Goal: Information Seeking & Learning: Learn about a topic

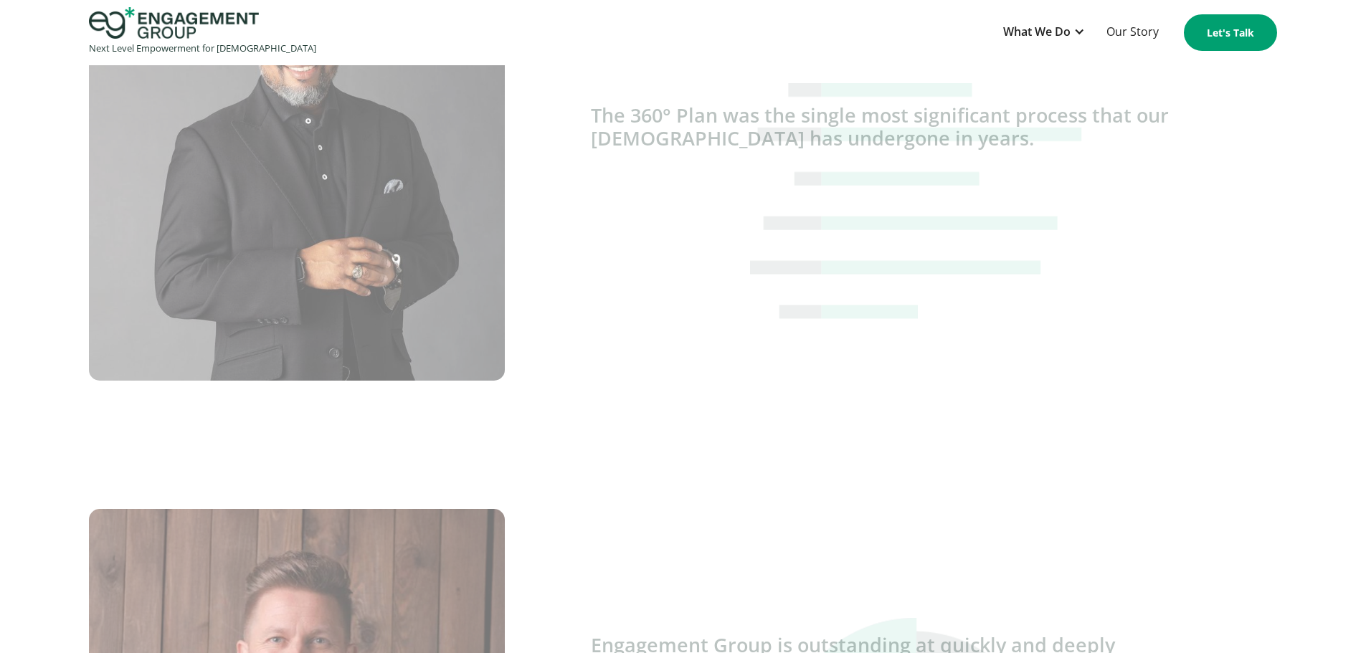
scroll to position [3441, 0]
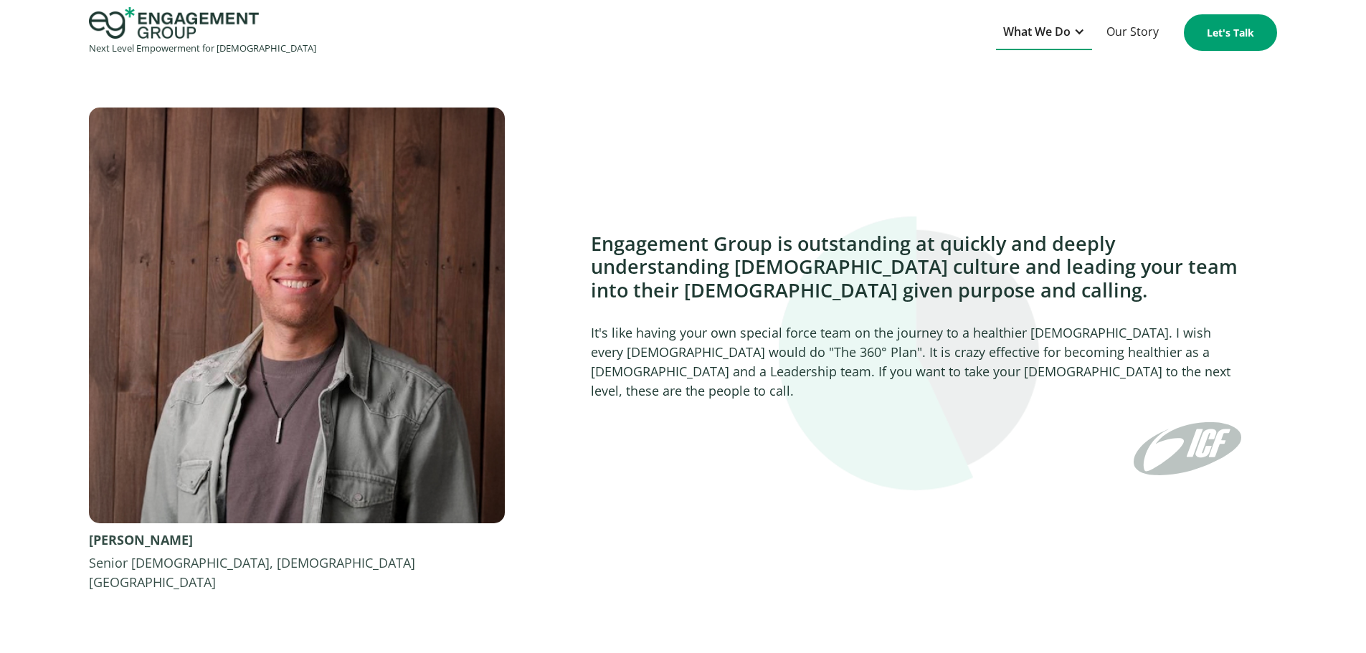
click at [1058, 33] on div "What We Do" at bounding box center [1036, 31] width 67 height 19
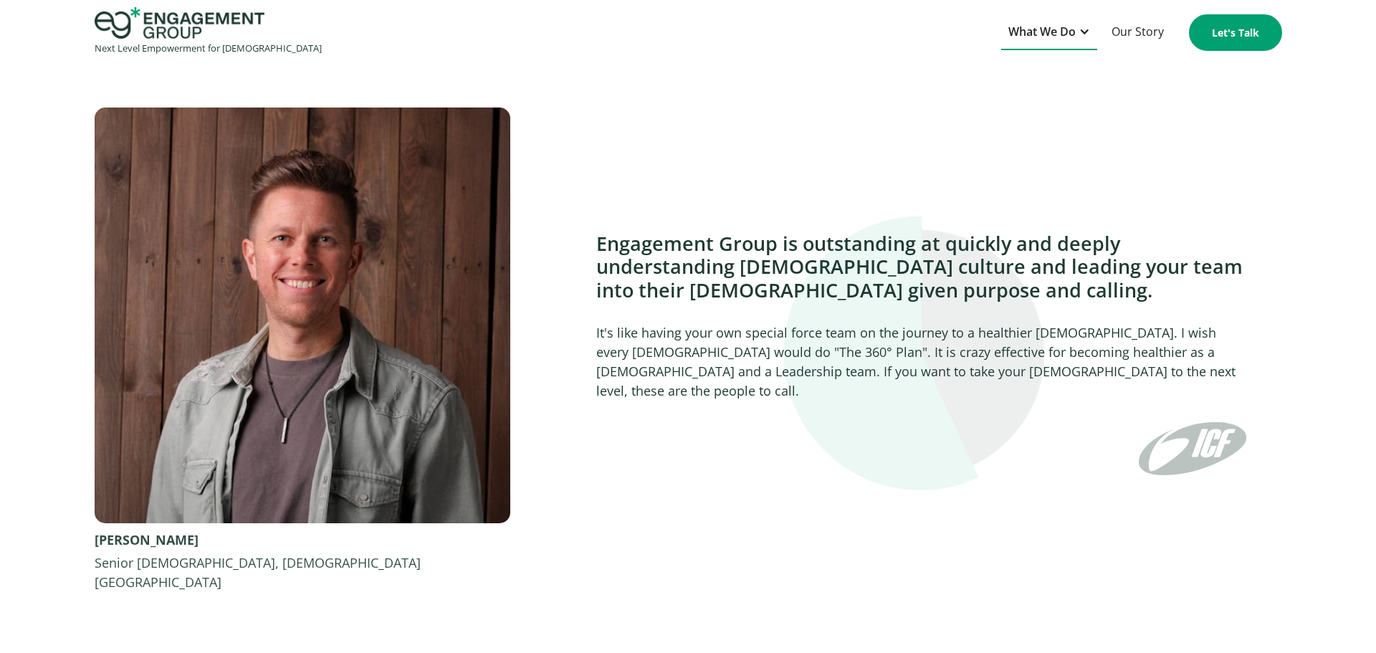
scroll to position [3460, 0]
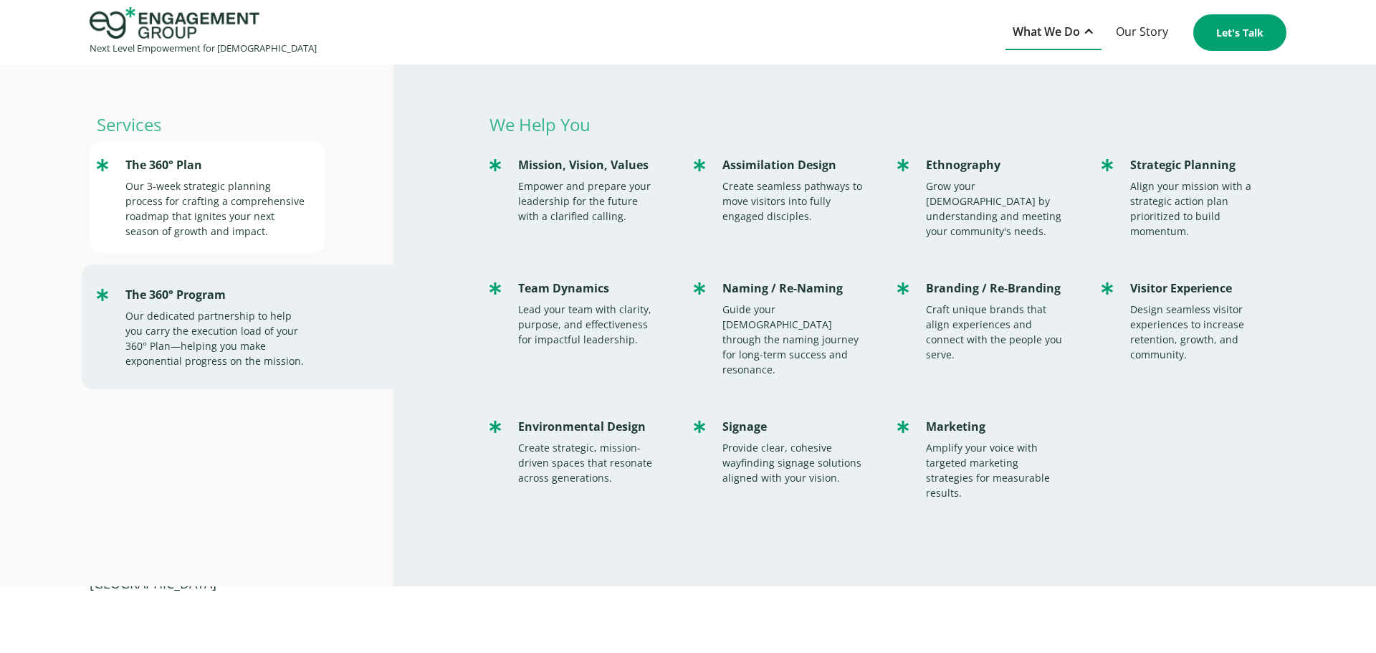
click at [267, 186] on div "Our 3-week strategic planning process for crafting a comprehensive roadmap that…" at bounding box center [217, 208] width 185 height 60
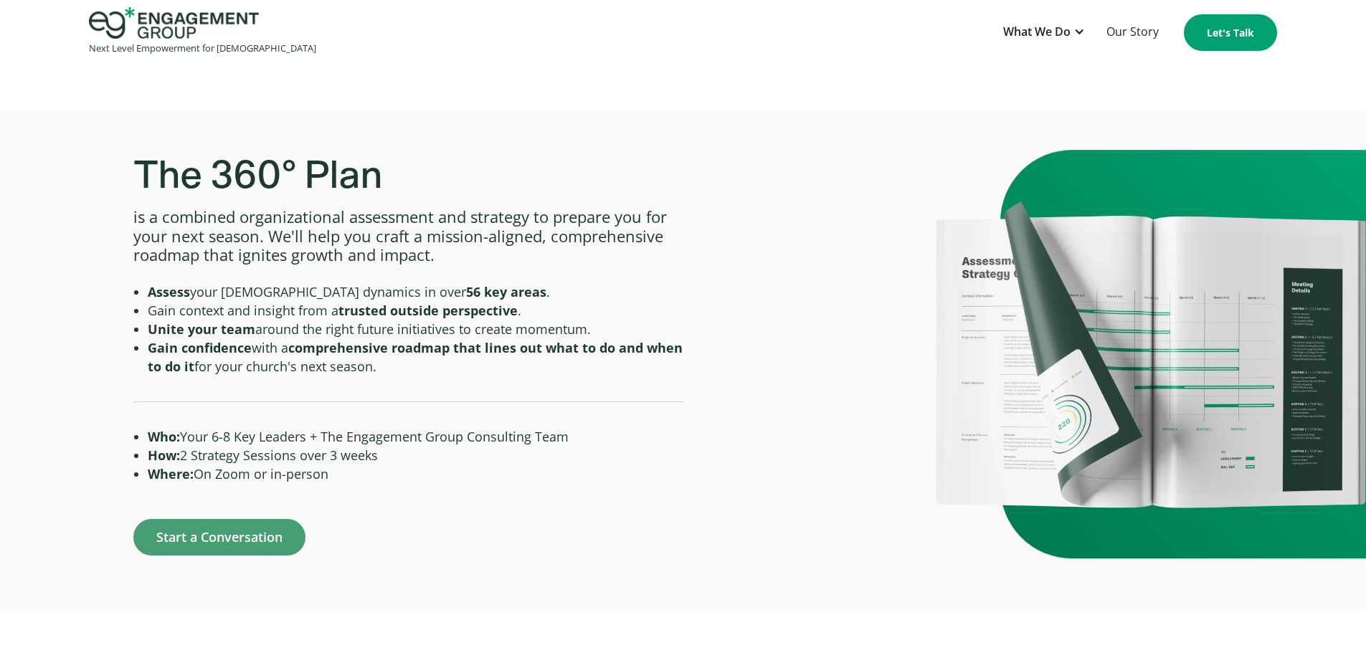
scroll to position [645, 0]
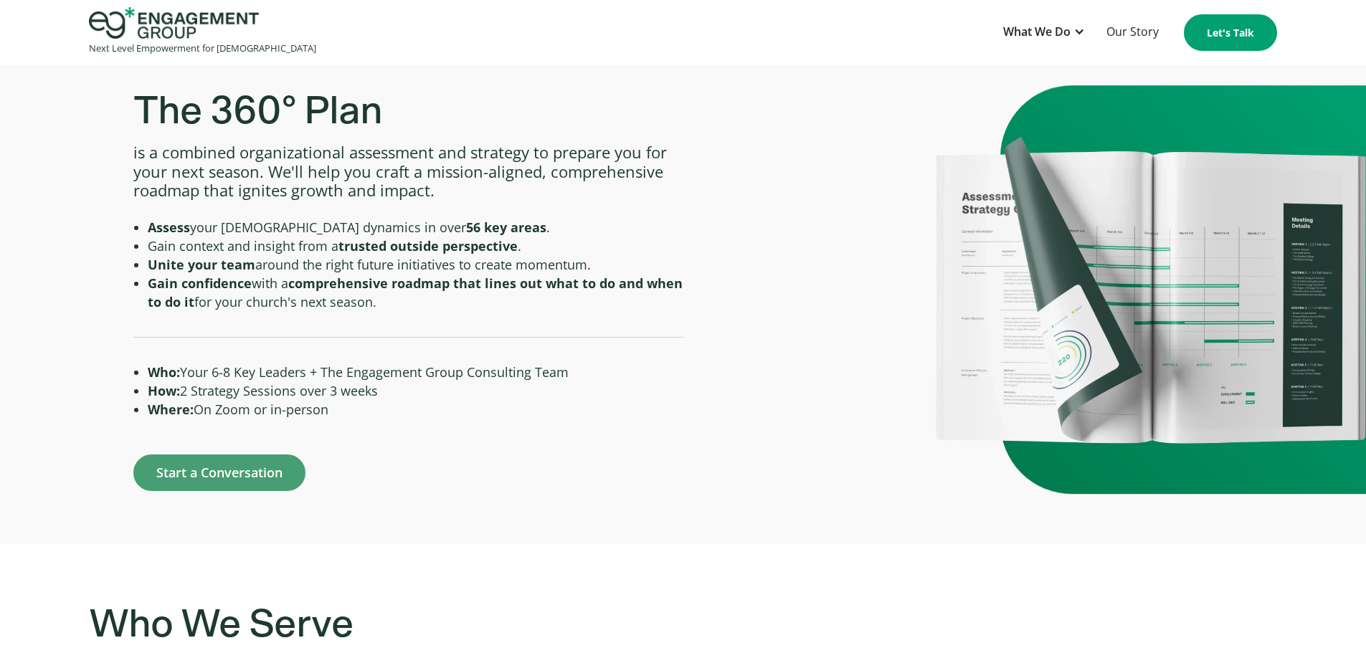
click at [1188, 311] on img at bounding box center [1150, 289] width 430 height 308
click at [1052, 28] on div "What We Do" at bounding box center [1036, 31] width 67 height 19
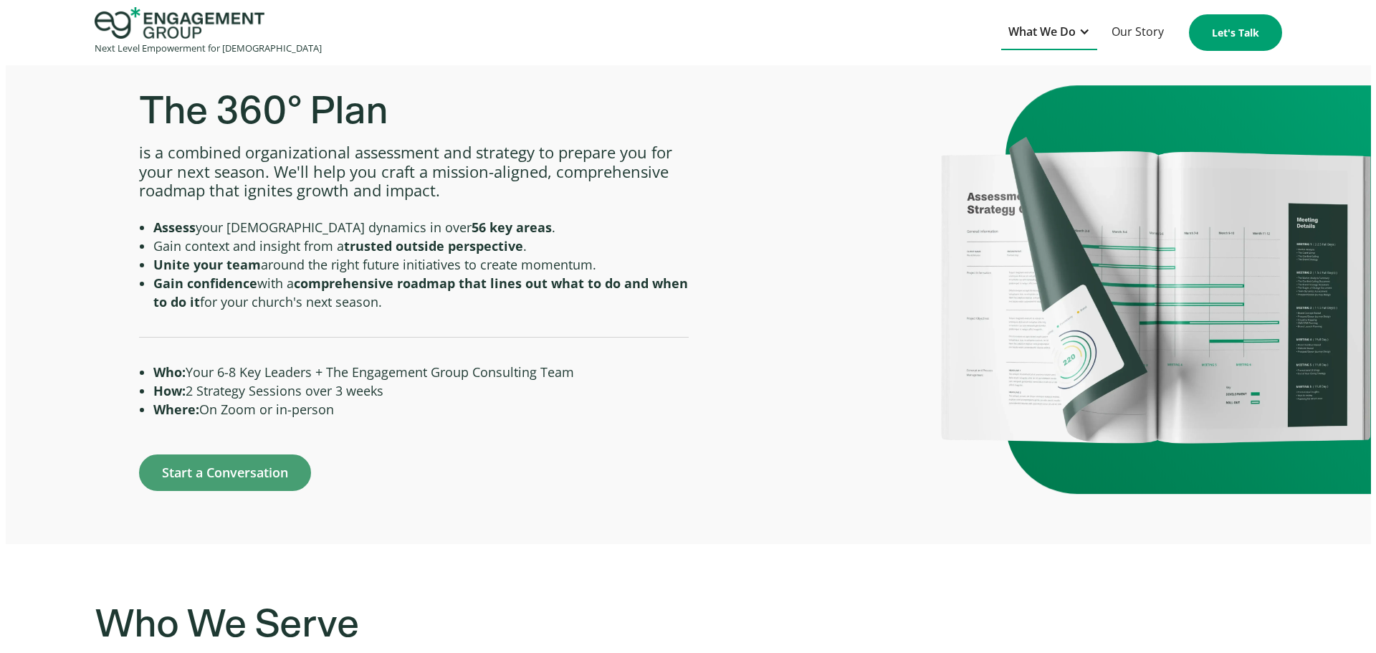
scroll to position [649, 0]
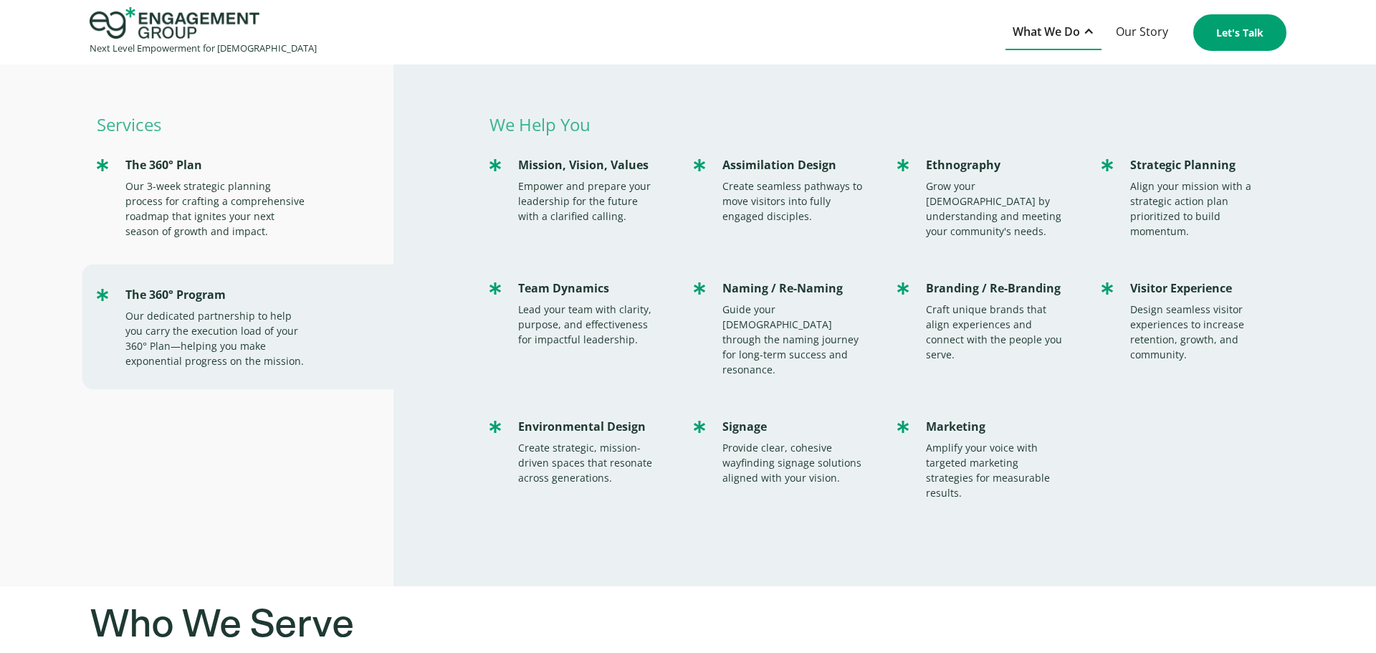
drag, startPoint x: 599, startPoint y: 605, endPoint x: 609, endPoint y: 594, distance: 14.2
click at [600, 605] on h3 "Who We Serve" at bounding box center [688, 624] width 1197 height 47
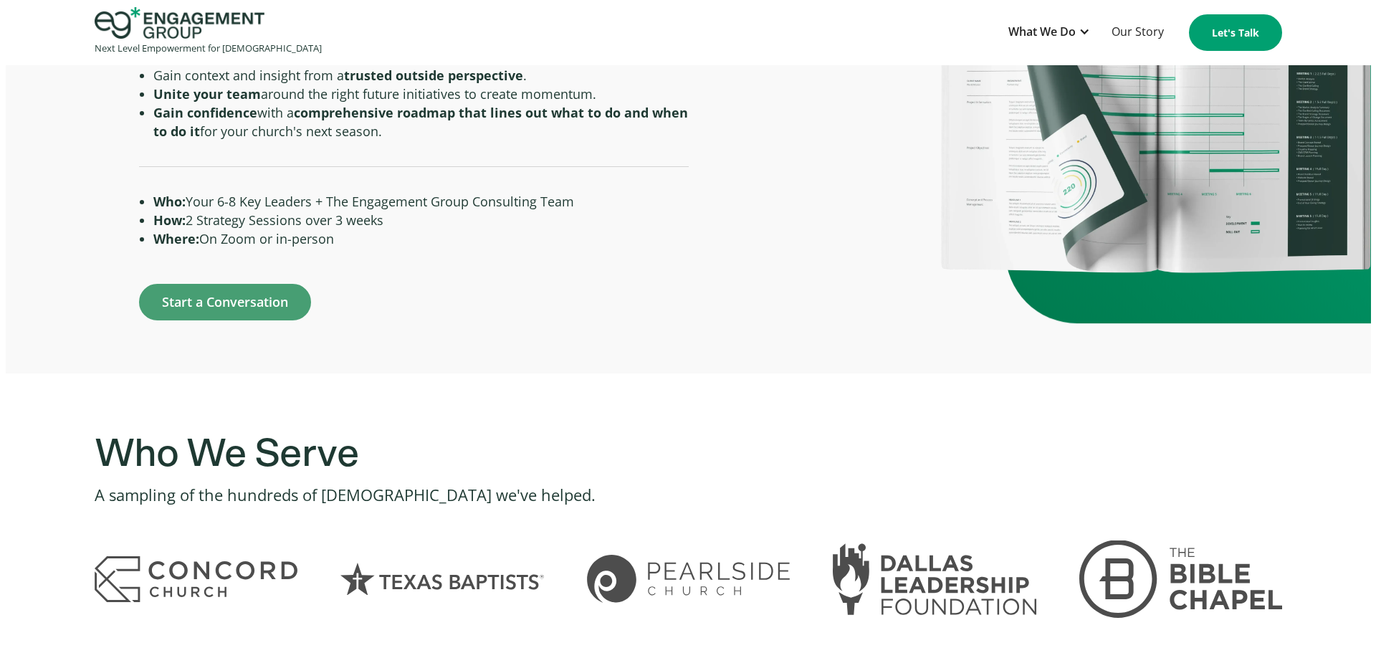
scroll to position [0, 0]
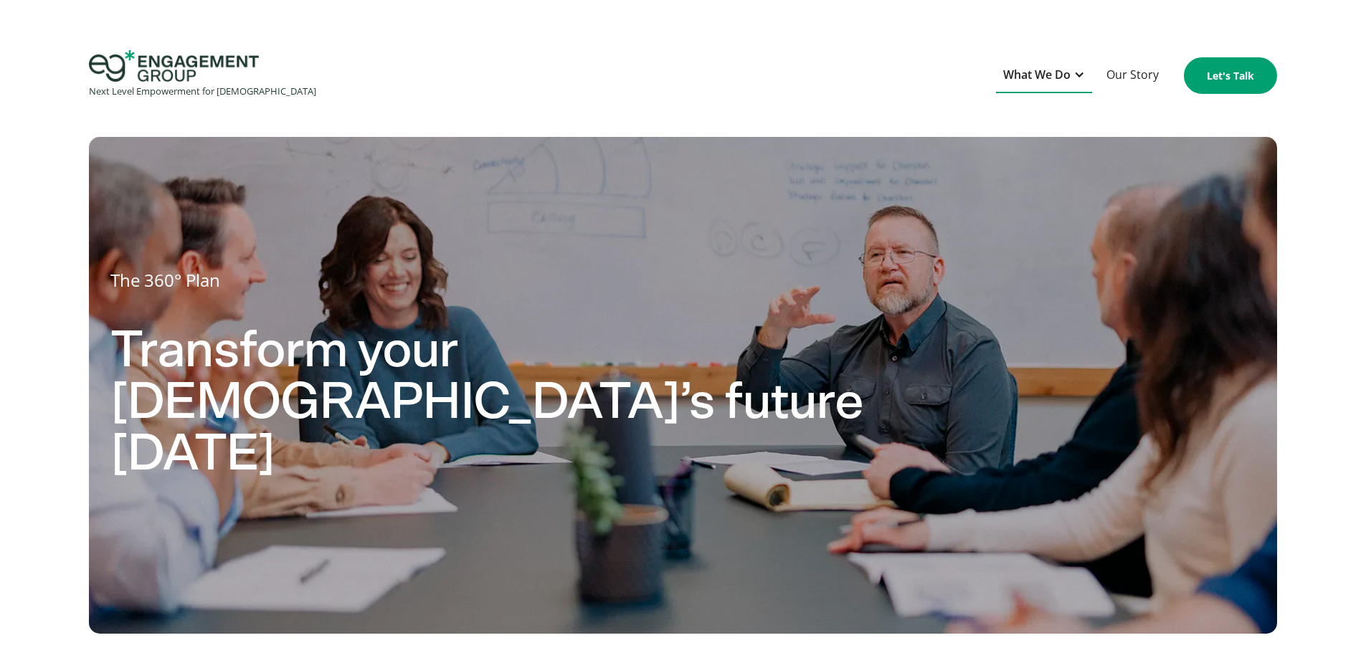
click at [1065, 75] on div "What We Do" at bounding box center [1036, 74] width 67 height 19
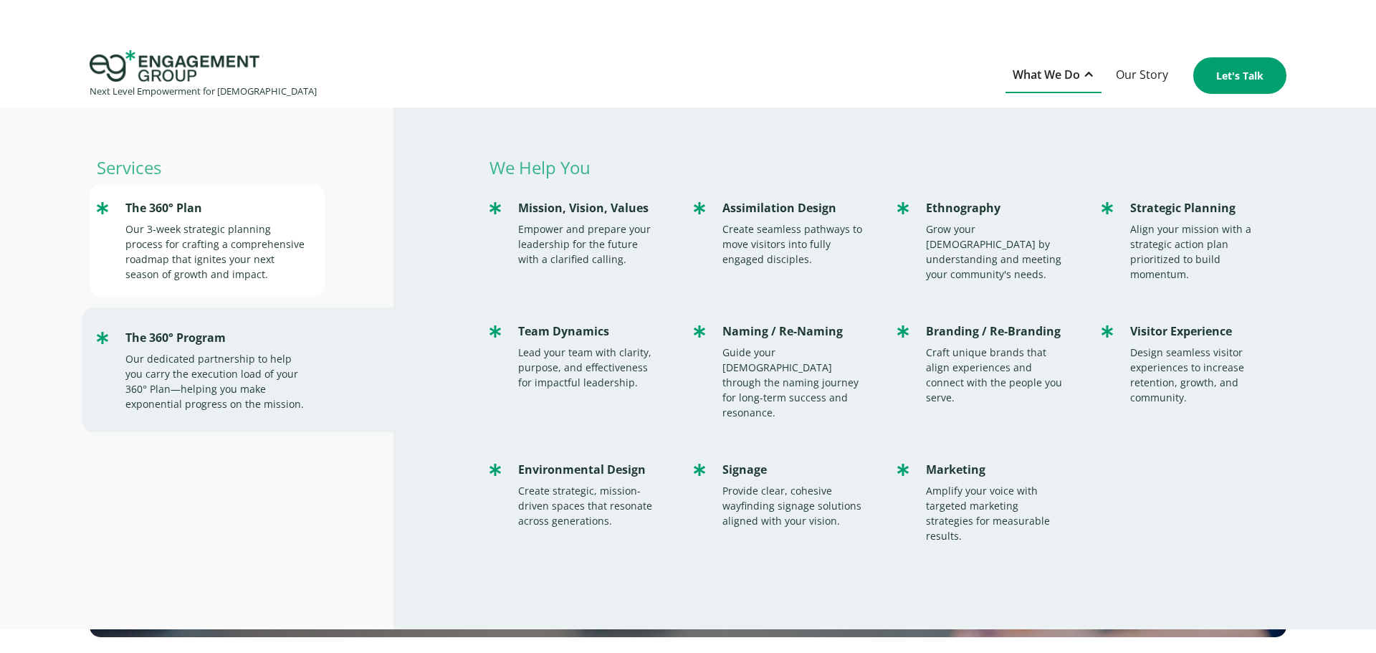
click at [148, 223] on div "Our 3-week strategic planning process for crafting a comprehensive roadmap that…" at bounding box center [217, 252] width 185 height 60
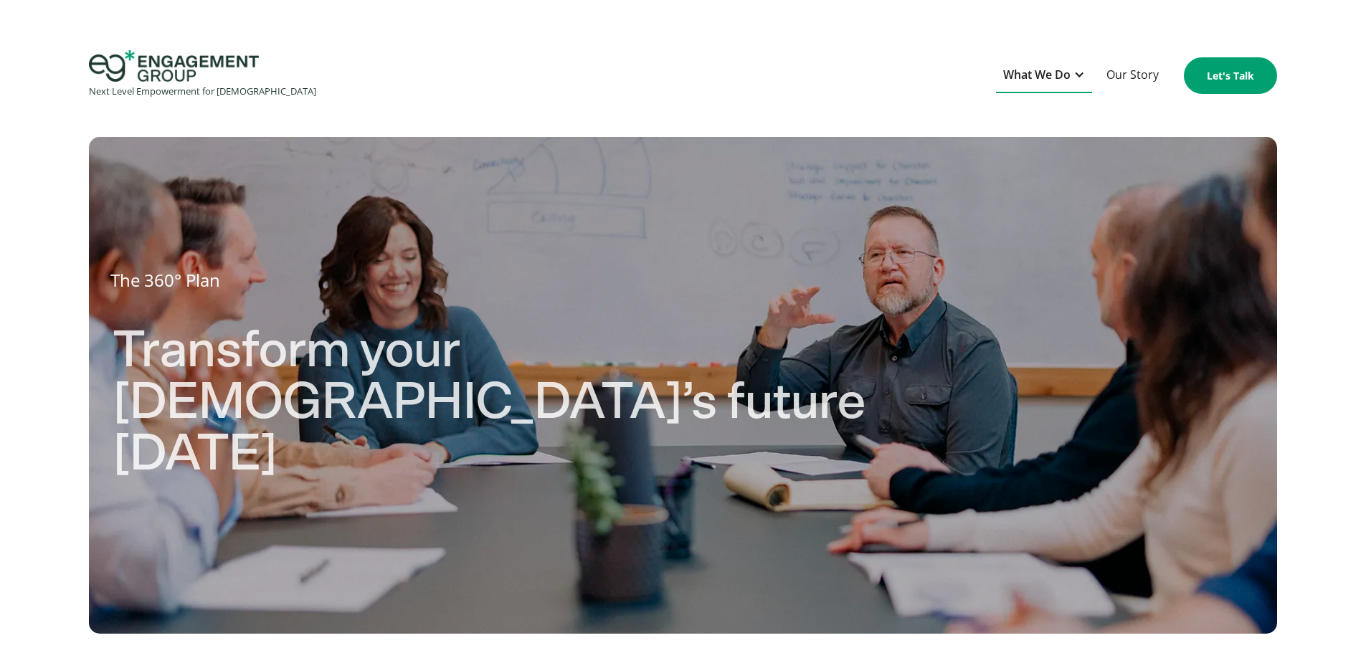
click at [1042, 79] on div "What We Do" at bounding box center [1036, 74] width 67 height 19
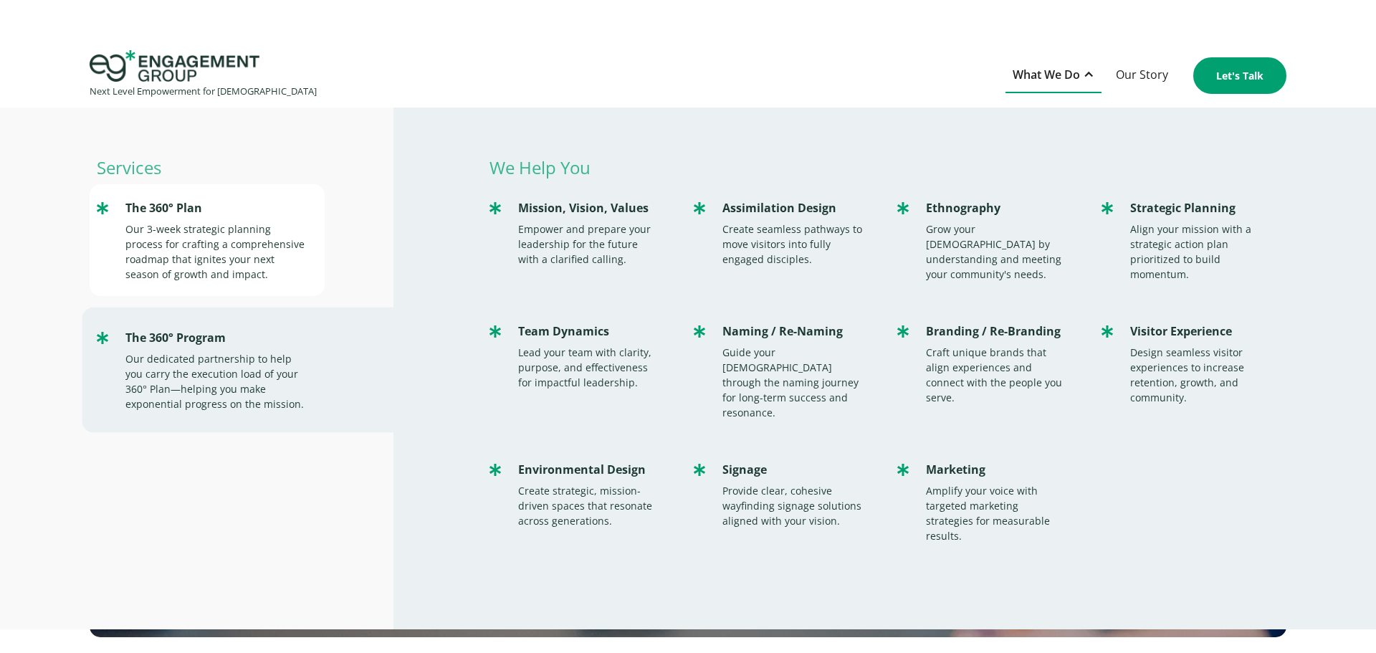
click at [259, 251] on div "Our 3-week strategic planning process for crafting a comprehensive roadmap that…" at bounding box center [217, 252] width 185 height 60
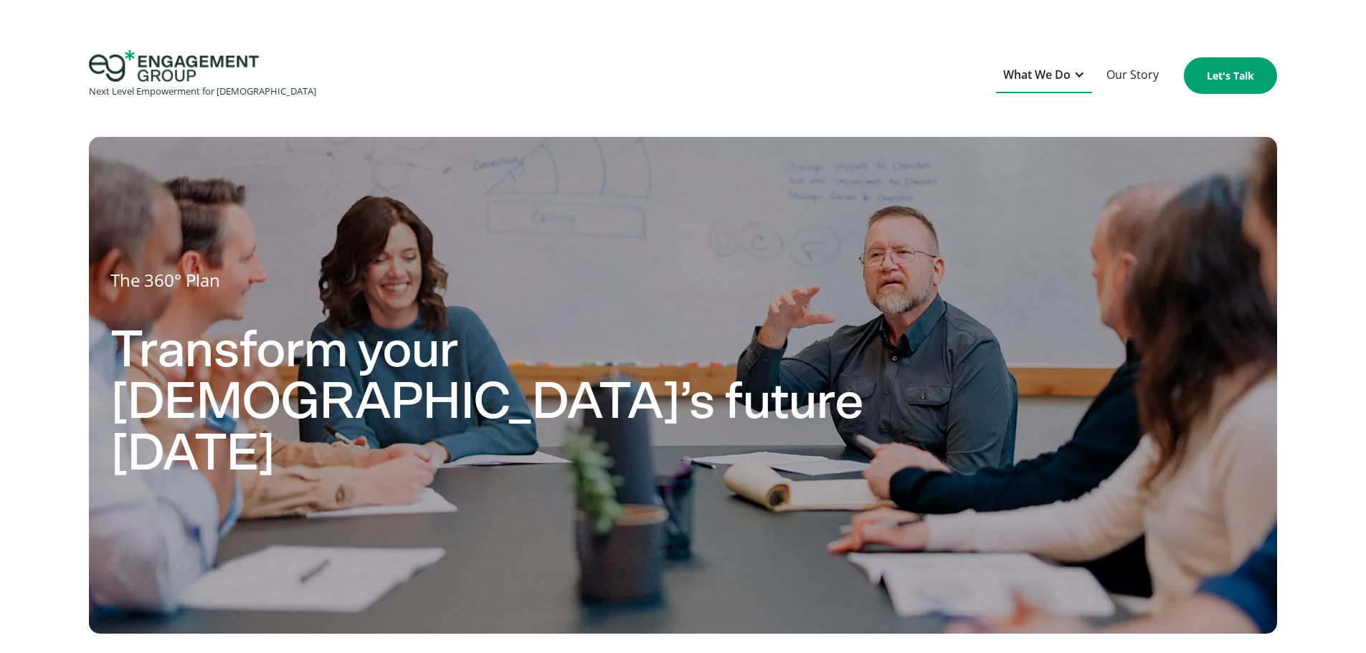
click at [1055, 77] on div "What We Do" at bounding box center [1036, 74] width 67 height 19
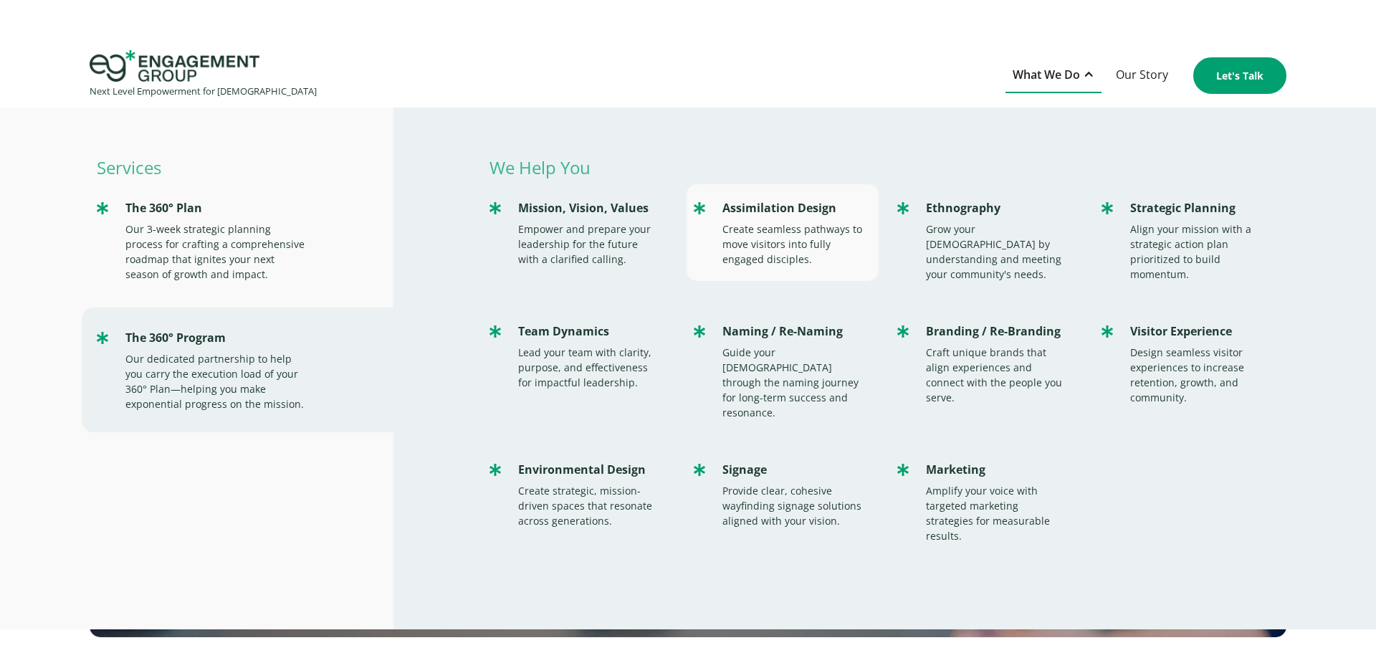
click at [801, 230] on div "Create seamless pathways to move visitors into fully engaged disciples." at bounding box center [794, 244] width 142 height 45
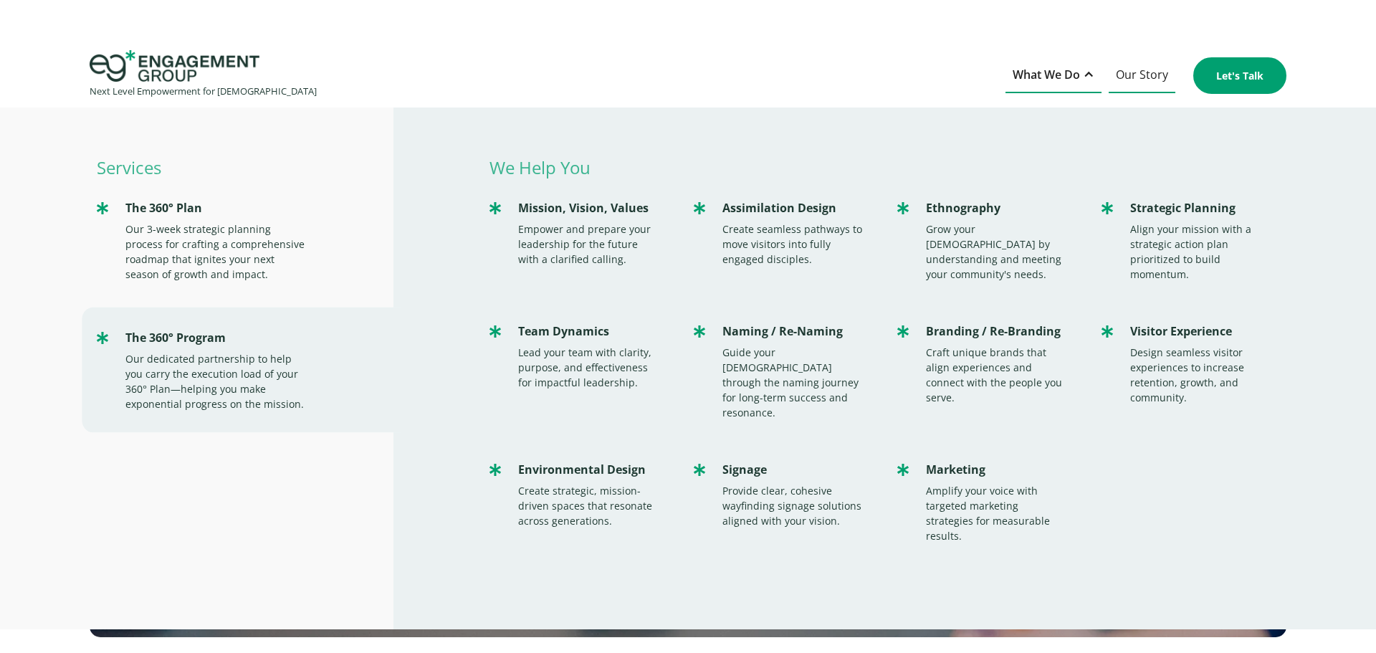
click at [1149, 72] on link "Our Story" at bounding box center [1142, 75] width 67 height 35
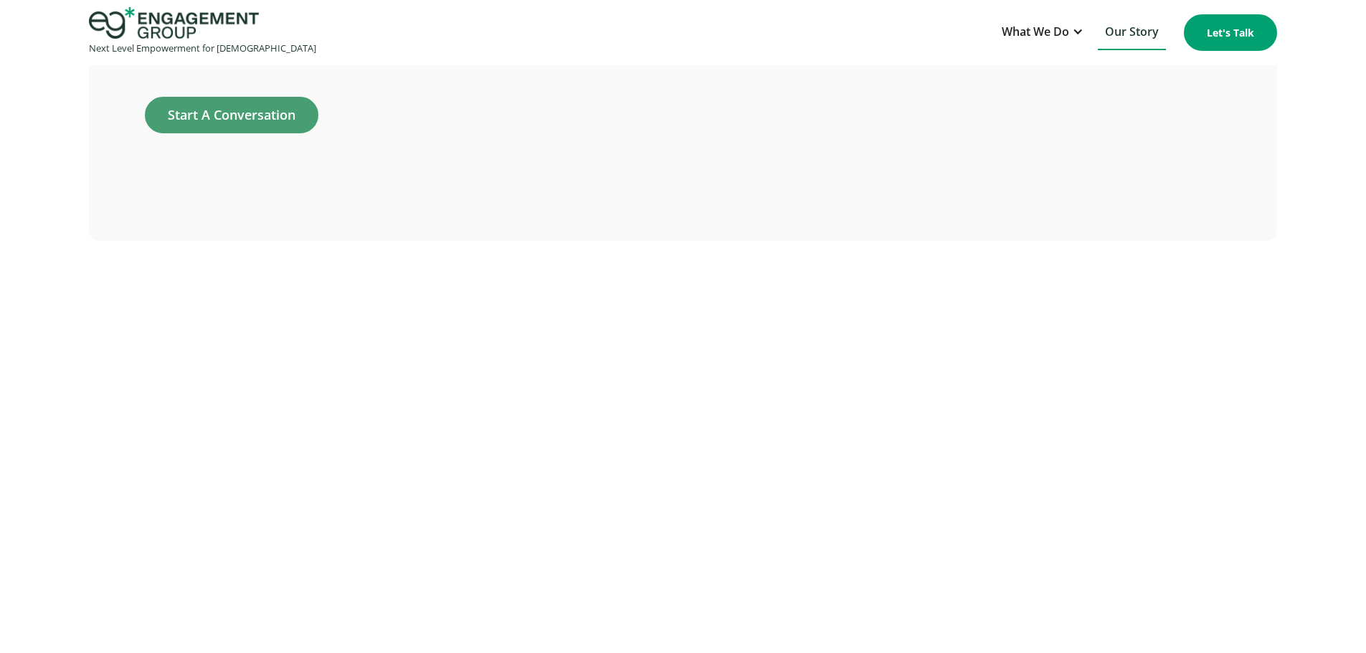
scroll to position [3964, 0]
